Goal: Task Accomplishment & Management: Manage account settings

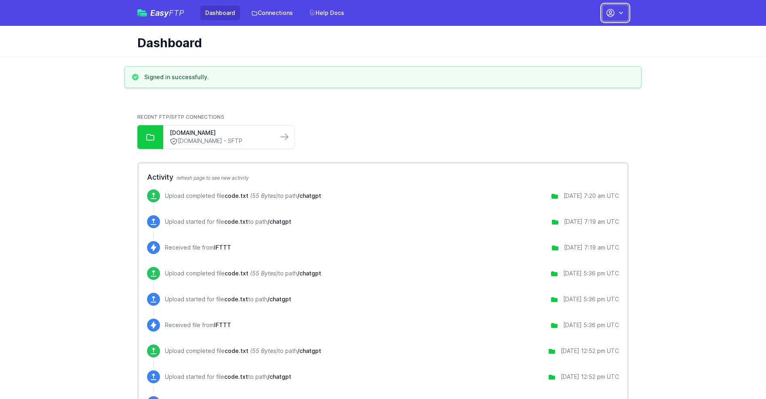
click at [615, 13] on button "button" at bounding box center [615, 12] width 27 height 17
click at [590, 34] on link "Account Settings" at bounding box center [590, 33] width 78 height 15
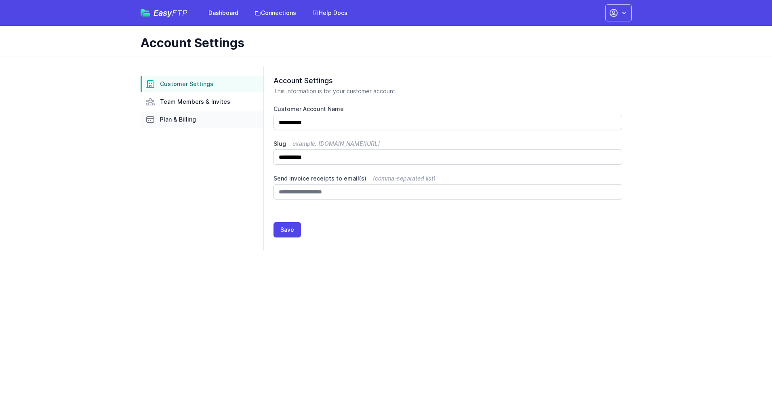
click at [202, 120] on link "Plan & Billing" at bounding box center [202, 119] width 123 height 16
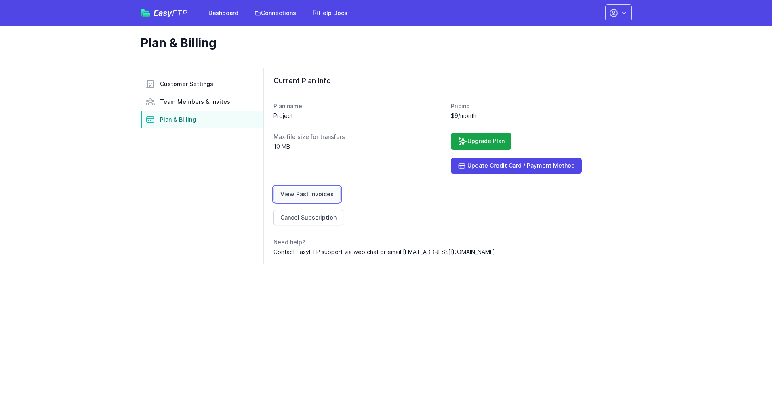
click at [305, 194] on link "View Past Invoices" at bounding box center [306, 194] width 67 height 15
